Goal: Task Accomplishment & Management: Complete application form

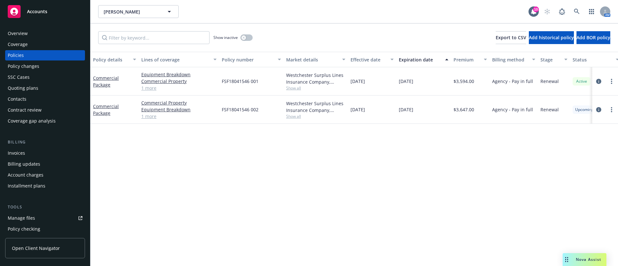
click at [39, 153] on div "Invoices" at bounding box center [45, 153] width 75 height 10
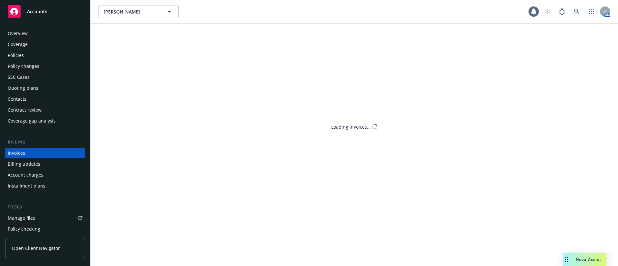
scroll to position [10, 0]
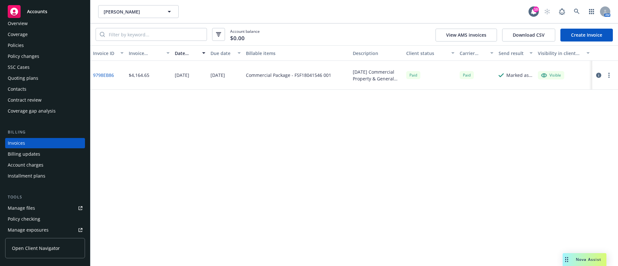
click at [598, 36] on link "Create Invoice" at bounding box center [586, 35] width 52 height 13
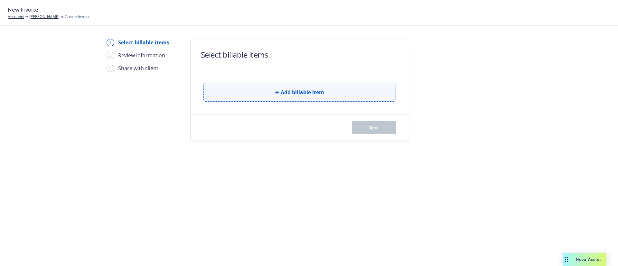
click at [309, 96] on span "Add billable item" at bounding box center [302, 92] width 43 height 8
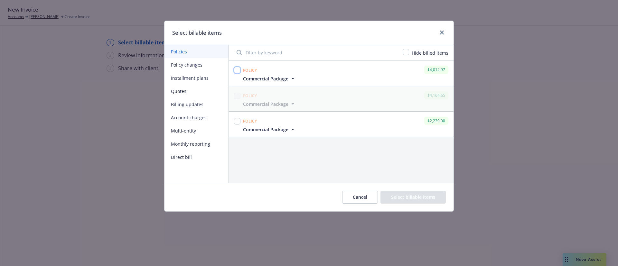
click at [238, 71] on input "checkbox" at bounding box center [237, 70] width 6 height 6
checkbox input "true"
click at [424, 194] on button "Select billable items" at bounding box center [412, 197] width 65 height 13
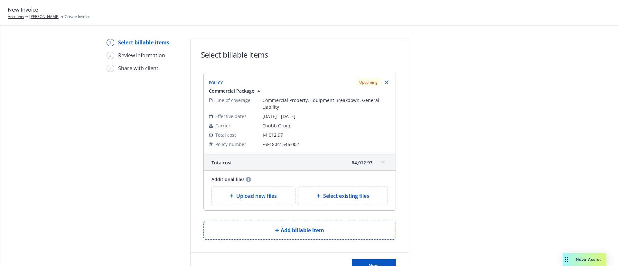
click at [275, 202] on div "Upload new files" at bounding box center [254, 196] width 84 height 18
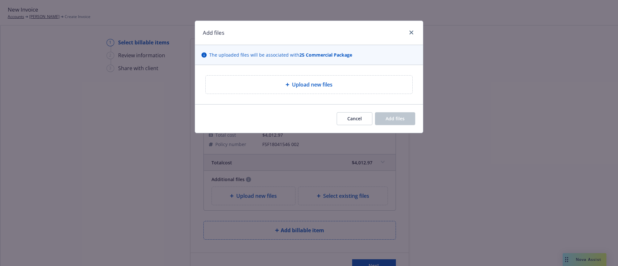
click at [299, 84] on span "Upload new files" at bounding box center [312, 85] width 41 height 8
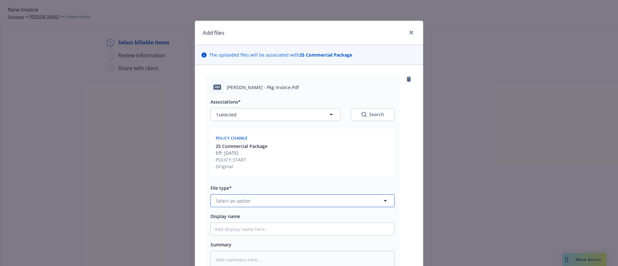
click at [248, 197] on button "Select an option" at bounding box center [302, 200] width 184 height 13
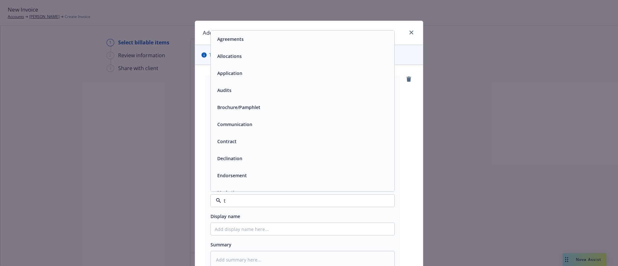
type input "th"
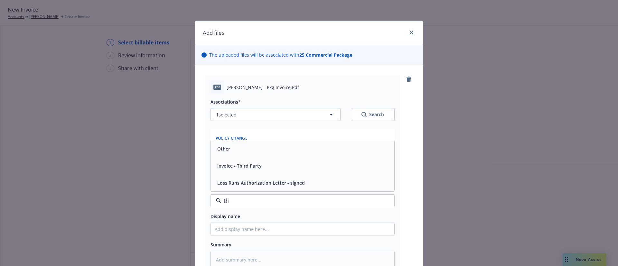
click at [270, 162] on div "Invoice - Third Party" at bounding box center [303, 165] width 176 height 9
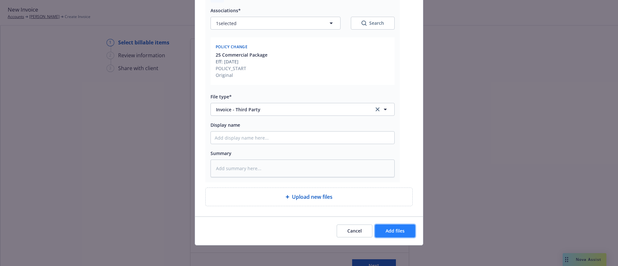
click at [393, 232] on span "Add files" at bounding box center [395, 231] width 19 height 6
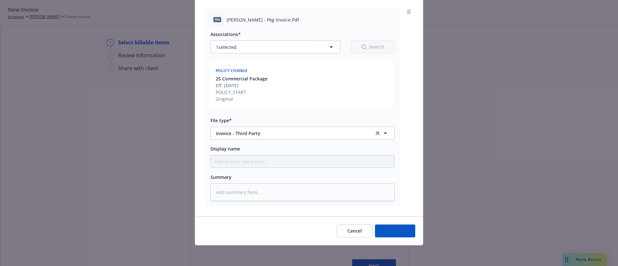
scroll to position [68, 0]
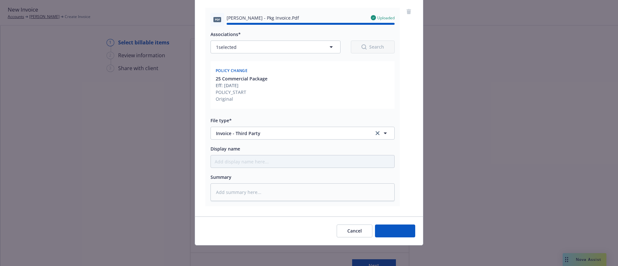
type textarea "x"
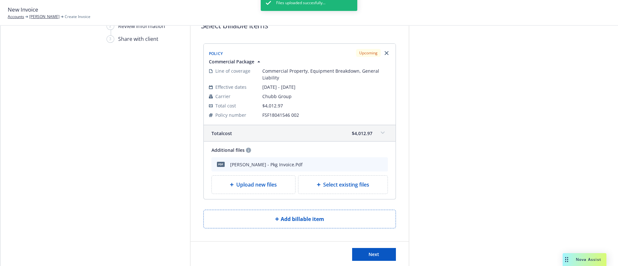
scroll to position [44, 0]
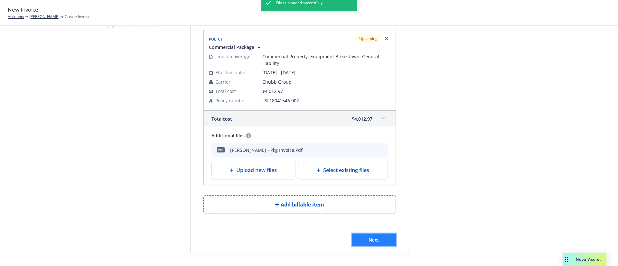
click at [374, 236] on button "Next" at bounding box center [374, 240] width 44 height 13
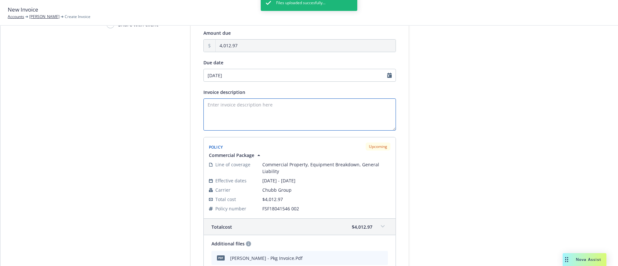
click at [241, 107] on textarea "Invoice description" at bounding box center [299, 114] width 192 height 32
paste textarea "Commercial Package"
click at [203, 105] on textarea "Commercial Package Renewal" at bounding box center [299, 114] width 192 height 32
type textarea "25-26 Commercial Package Renewal"
click at [221, 66] on div "Due date 10/30/2025" at bounding box center [299, 70] width 192 height 23
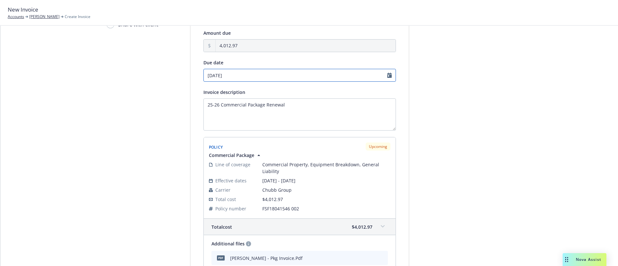
select select "October"
select select "2025"
click at [225, 70] on input "[DATE]" at bounding box center [299, 75] width 192 height 13
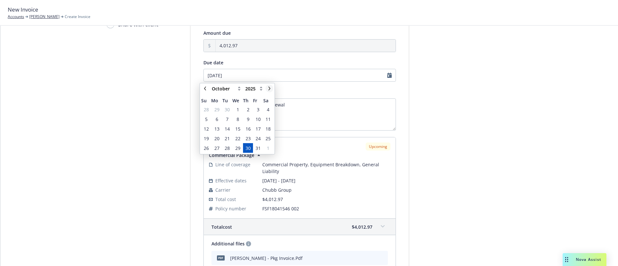
click at [269, 85] on link "chevronRight" at bounding box center [269, 89] width 8 height 8
select select "November"
click at [237, 140] on span "19" at bounding box center [237, 138] width 5 height 7
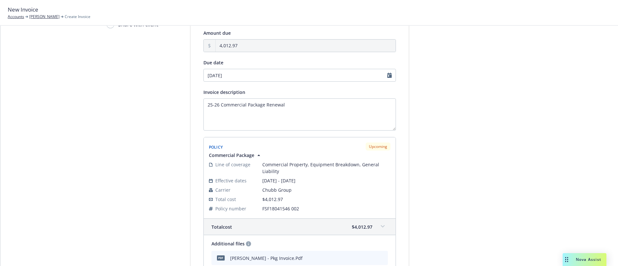
type input "11/19/2025"
click at [442, 151] on div at bounding box center [467, 164] width 90 height 338
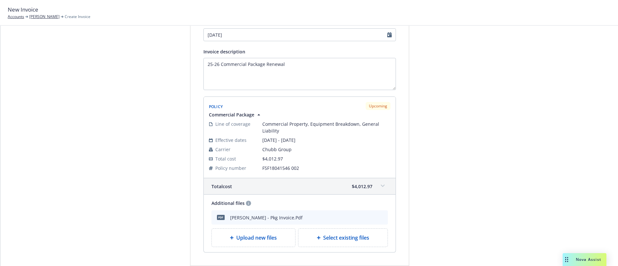
scroll to position [123, 0]
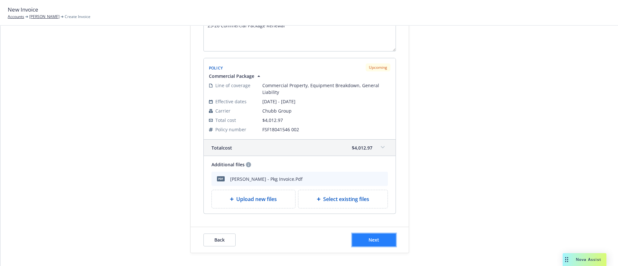
click at [379, 234] on button "Next" at bounding box center [374, 240] width 44 height 13
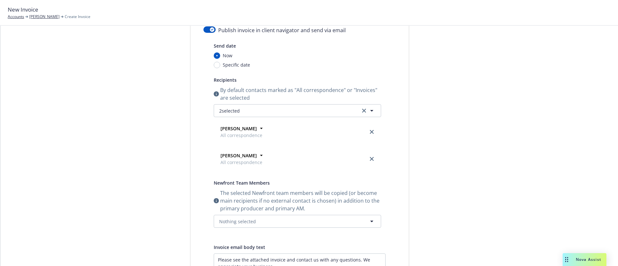
scroll to position [0, 0]
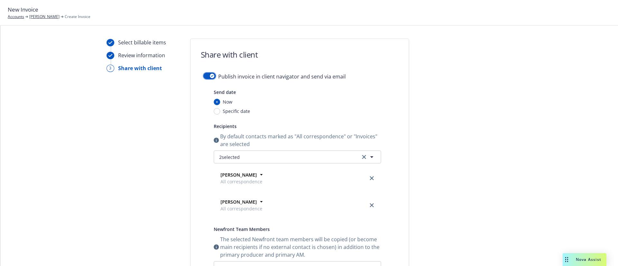
click at [203, 75] on button "button" at bounding box center [209, 76] width 12 height 6
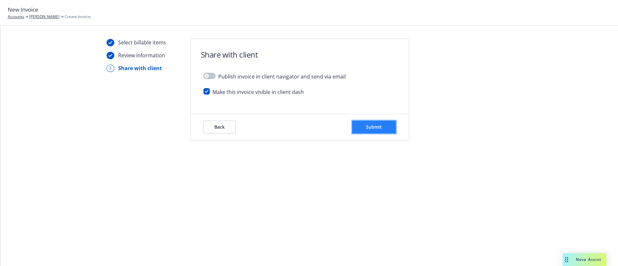
click at [363, 125] on button "Submit" at bounding box center [374, 127] width 44 height 13
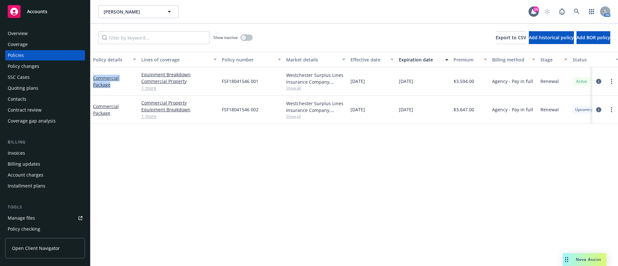
drag, startPoint x: 115, startPoint y: 88, endPoint x: 91, endPoint y: 75, distance: 27.1
click at [91, 75] on div "Commercial Package" at bounding box center [114, 81] width 48 height 28
copy link "Commercial Package"
